Goal: Task Accomplishment & Management: Manage account settings

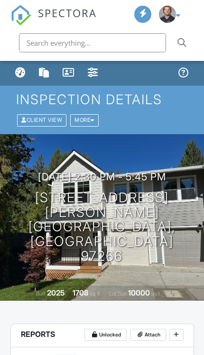
scroll to position [170, 0]
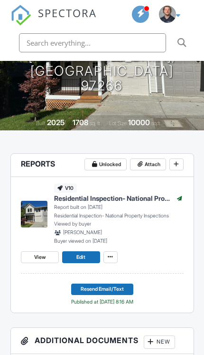
click at [132, 283] on button "Resend Email/Text" at bounding box center [102, 289] width 62 height 12
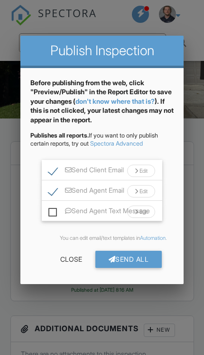
click at [55, 188] on label "Send Agent Email" at bounding box center [86, 192] width 76 height 12
checkbox input "false"
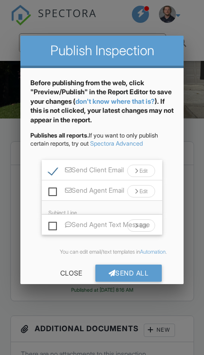
click at [56, 166] on label "Send Client Email" at bounding box center [86, 172] width 76 height 12
checkbox input "false"
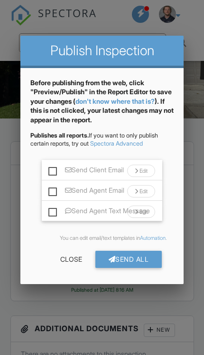
click at [50, 193] on label "Send Agent Email" at bounding box center [86, 192] width 76 height 12
click at [50, 190] on input "Send Agent Email" at bounding box center [51, 187] width 6 height 6
checkbox input "true"
click at [49, 167] on label "Send Client Email" at bounding box center [86, 172] width 76 height 12
click at [49, 167] on input "Send Client Email" at bounding box center [51, 166] width 6 height 6
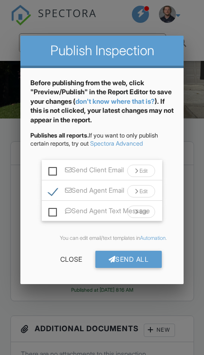
checkbox input "true"
click at [48, 187] on label "Send Agent Email" at bounding box center [86, 192] width 76 height 12
checkbox input "false"
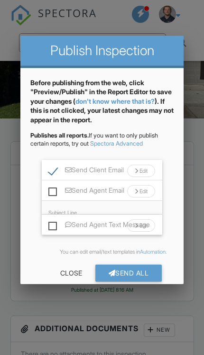
click at [50, 166] on label "Send Client Email" at bounding box center [86, 172] width 76 height 12
checkbox input "false"
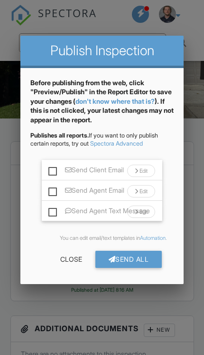
click at [52, 189] on label "Send Agent Email" at bounding box center [86, 192] width 76 height 12
click at [52, 189] on input "Send Agent Email" at bounding box center [51, 187] width 6 height 6
checkbox input "true"
click at [49, 167] on label "Send Client Email" at bounding box center [86, 172] width 76 height 12
click at [49, 167] on input "Send Client Email" at bounding box center [51, 166] width 6 height 6
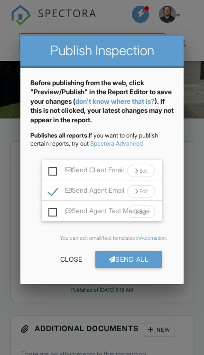
checkbox input "true"
click at [154, 261] on div "Send All" at bounding box center [129, 258] width 67 height 17
